Goal: Information Seeking & Learning: Find specific fact

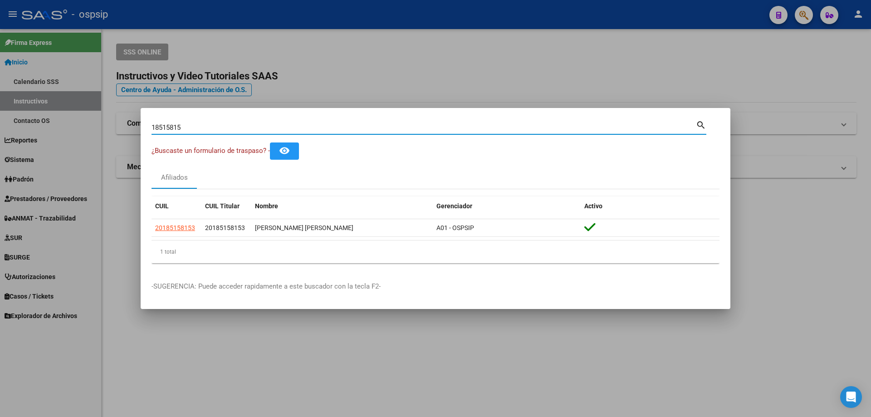
drag, startPoint x: 200, startPoint y: 131, endPoint x: 7, endPoint y: 79, distance: 199.0
click at [7, 81] on div "18515815 Buscar (apellido, dni, cuil, nro traspaso, cuit, obra social) search ¿…" at bounding box center [435, 208] width 871 height 417
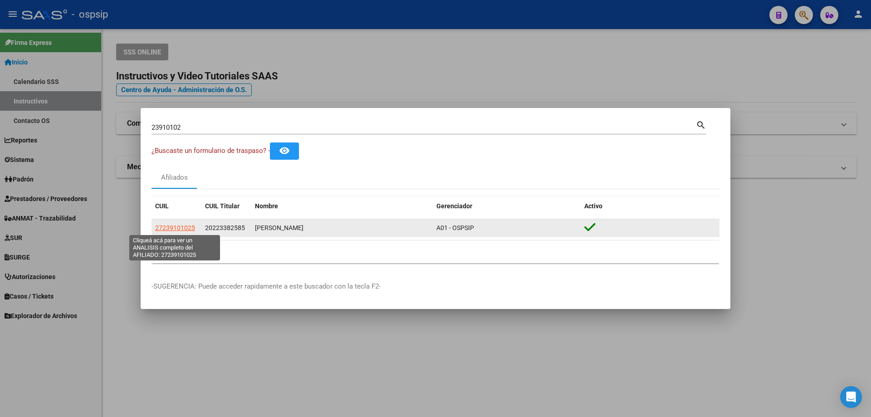
click at [188, 228] on span "27239101025" at bounding box center [175, 227] width 40 height 7
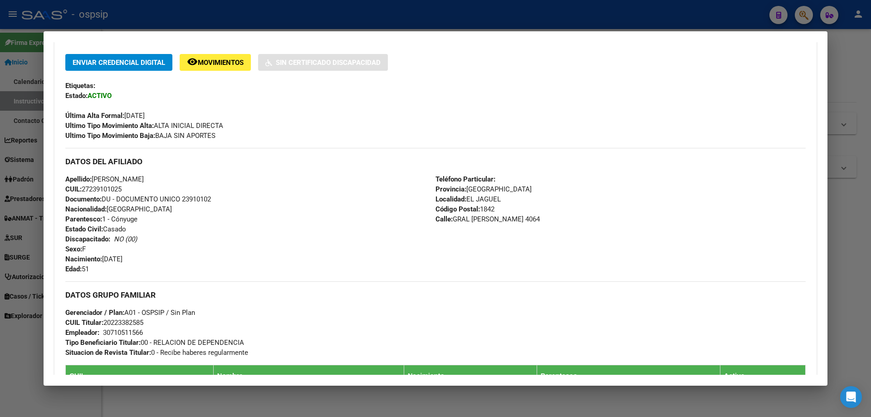
scroll to position [266, 0]
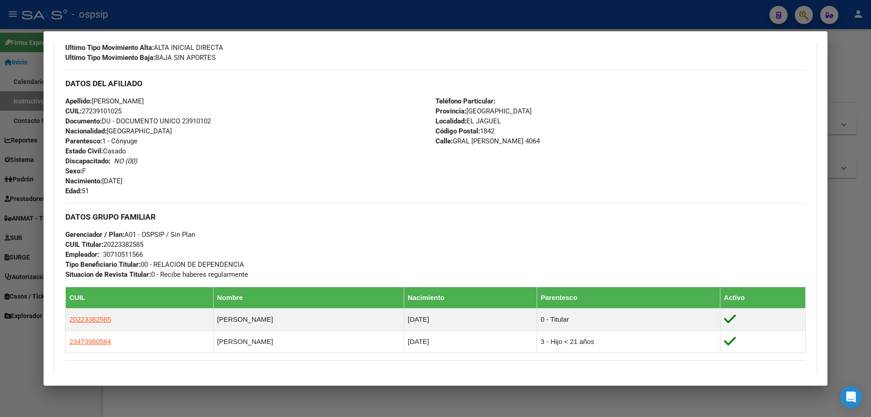
drag, startPoint x: 212, startPoint y: 115, endPoint x: 200, endPoint y: 122, distance: 13.5
click at [212, 114] on div "Apellido: [PERSON_NAME]: 27239101025 Documento: DU - DOCUMENTO UNICO 23910102 N…" at bounding box center [250, 146] width 370 height 100
click at [199, 123] on span "Documento: DU - DOCUMENTO UNICO 23910102" at bounding box center [138, 121] width 146 height 8
copy span "23910102"
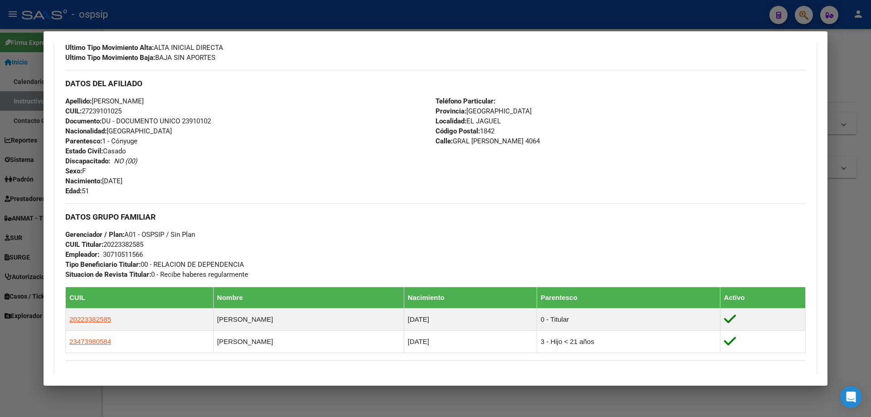
click at [356, 18] on div at bounding box center [435, 208] width 871 height 417
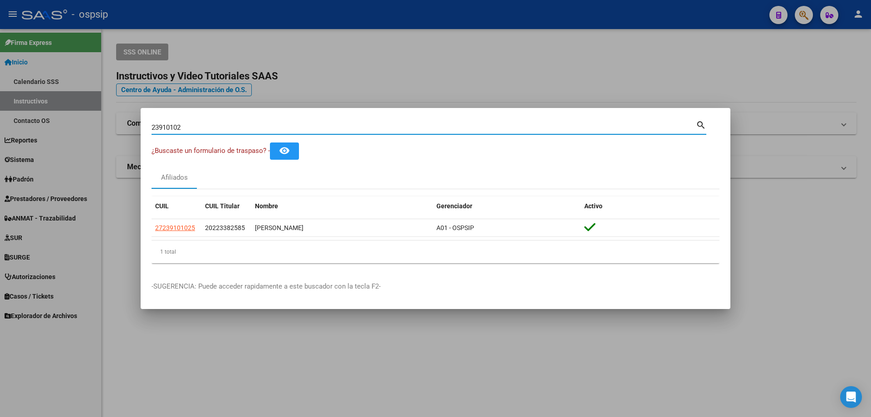
drag, startPoint x: 219, startPoint y: 130, endPoint x: 0, endPoint y: 80, distance: 224.2
click at [0, 83] on div "23910102 Buscar (apellido, dni, cuil, nro traspaso, cuit, obra social) search ¿…" at bounding box center [435, 208] width 871 height 417
paste input "9220177"
drag, startPoint x: 200, startPoint y: 130, endPoint x: 61, endPoint y: 134, distance: 138.8
click at [61, 134] on div "92201772 Buscar (apellido, dni, cuil, nro traspaso, cuit, obra social) search ¿…" at bounding box center [435, 208] width 871 height 417
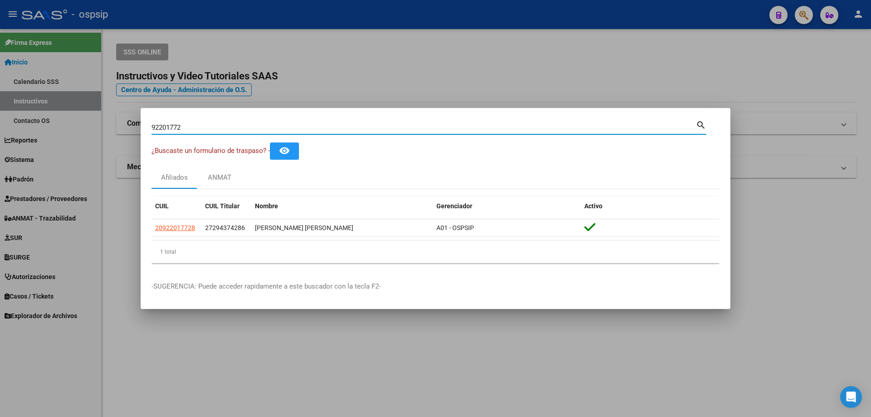
paste input "29792127"
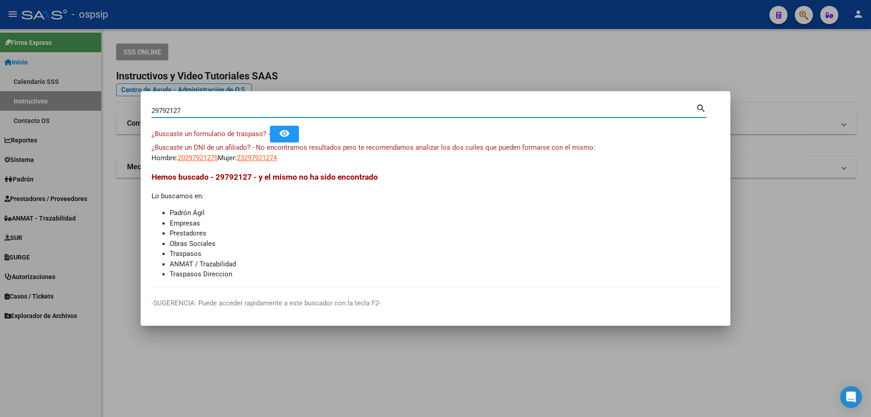
drag, startPoint x: 196, startPoint y: 111, endPoint x: 114, endPoint y: 107, distance: 82.1
click at [114, 107] on div "29792127 Buscar (apellido, dni, cuil, nro traspaso, cuit, obra social) search ¿…" at bounding box center [435, 208] width 871 height 417
click at [167, 108] on input "29792127" at bounding box center [423, 111] width 544 height 8
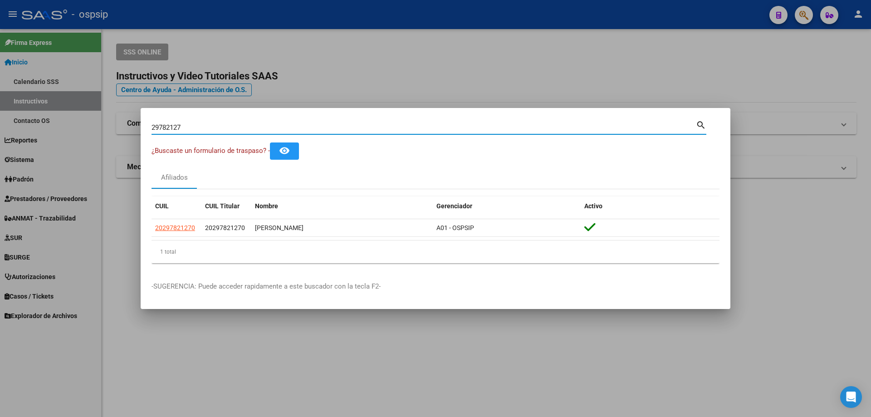
click at [166, 124] on input "29782127" at bounding box center [423, 127] width 544 height 8
type input "27517350"
click at [160, 123] on input "27517350" at bounding box center [423, 127] width 544 height 8
click at [160, 127] on input "27517350" at bounding box center [423, 127] width 544 height 8
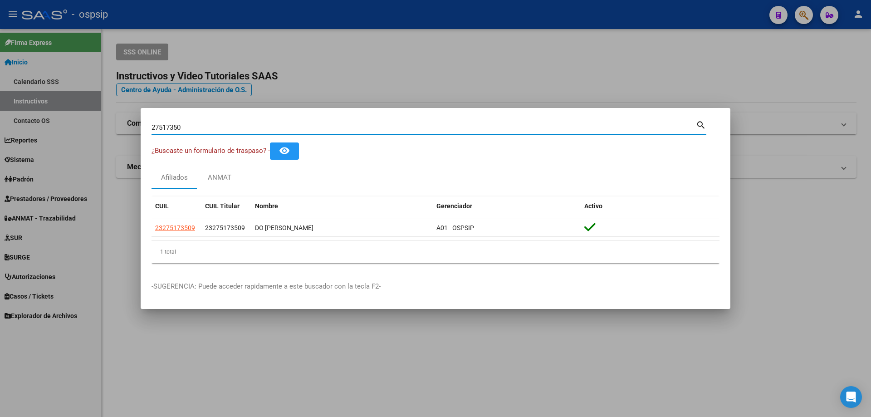
click at [160, 127] on input "27517350" at bounding box center [423, 127] width 544 height 8
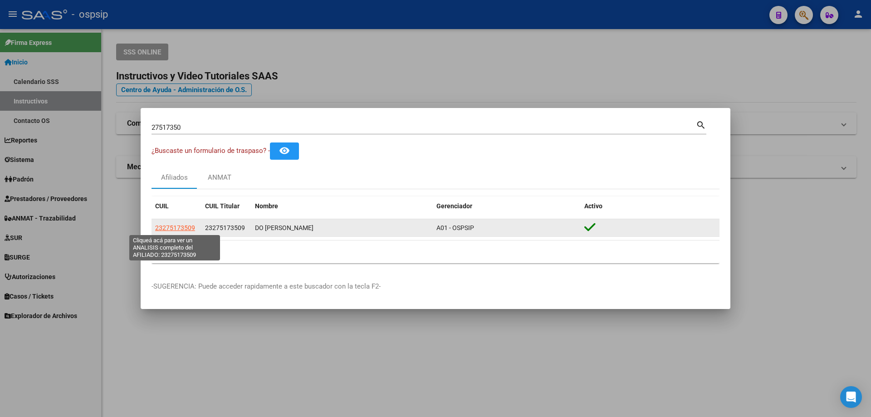
click at [174, 229] on span "23275173509" at bounding box center [175, 227] width 40 height 7
type textarea "23275173509"
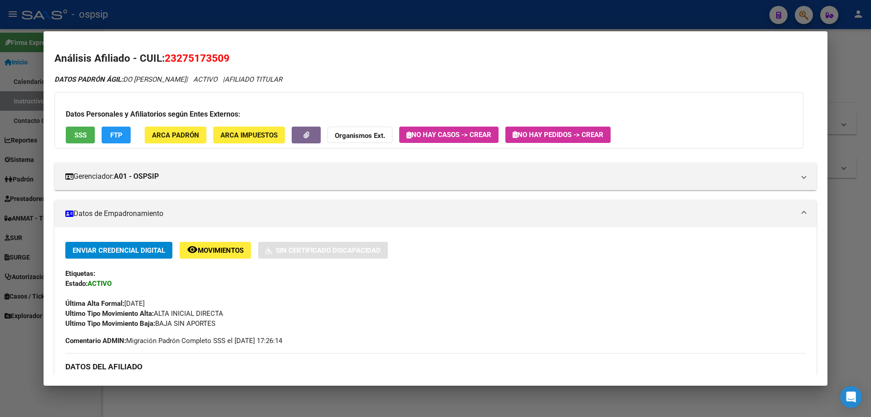
scroll to position [181, 0]
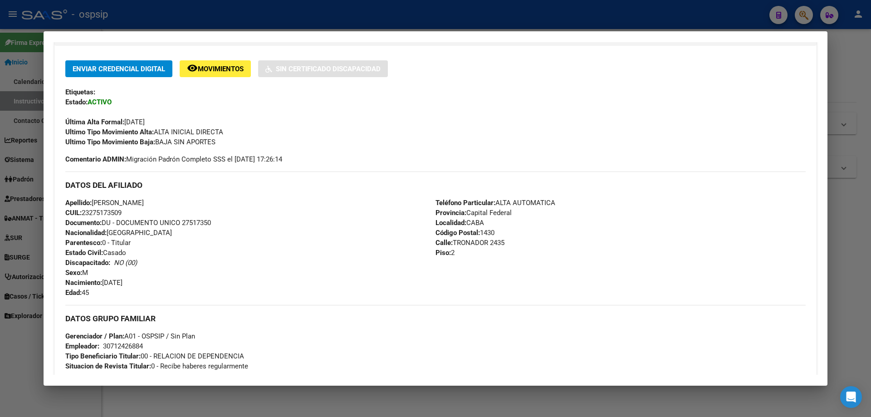
click at [206, 71] on span "Movimientos" at bounding box center [221, 69] width 46 height 8
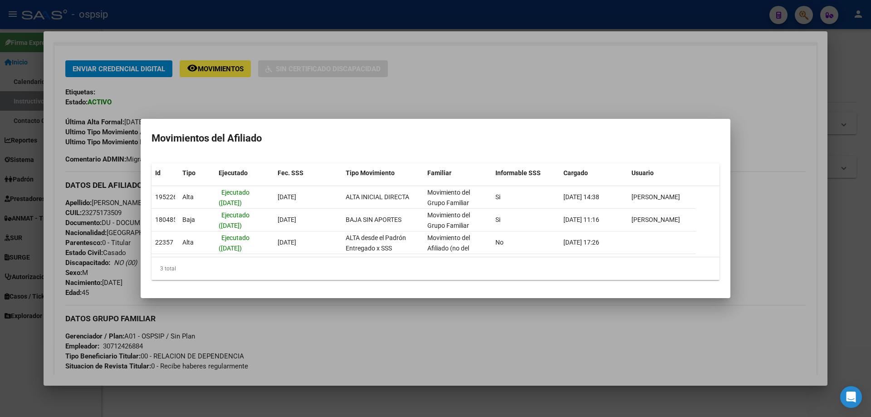
click at [280, 91] on div at bounding box center [435, 208] width 871 height 417
